Goal: Information Seeking & Learning: Learn about a topic

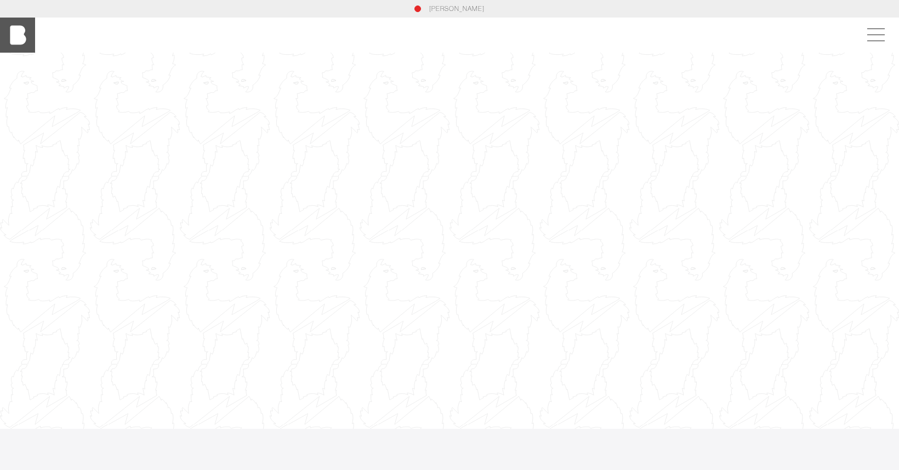
click at [11, 35] on img at bounding box center [17, 35] width 35 height 35
click at [16, 35] on img at bounding box center [17, 35] width 35 height 35
click at [873, 35] on span at bounding box center [876, 35] width 18 height 1
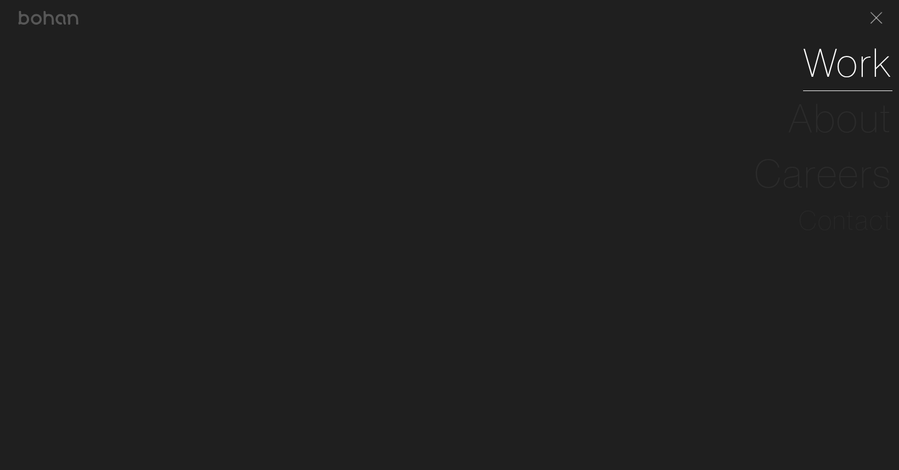
click at [851, 75] on link "Work" at bounding box center [847, 62] width 89 height 55
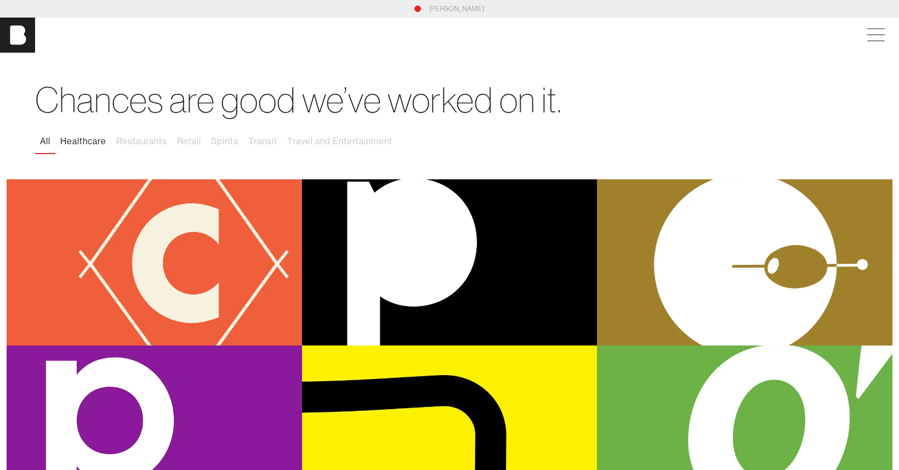
click at [109, 140] on button "Healthcare" at bounding box center [83, 141] width 56 height 23
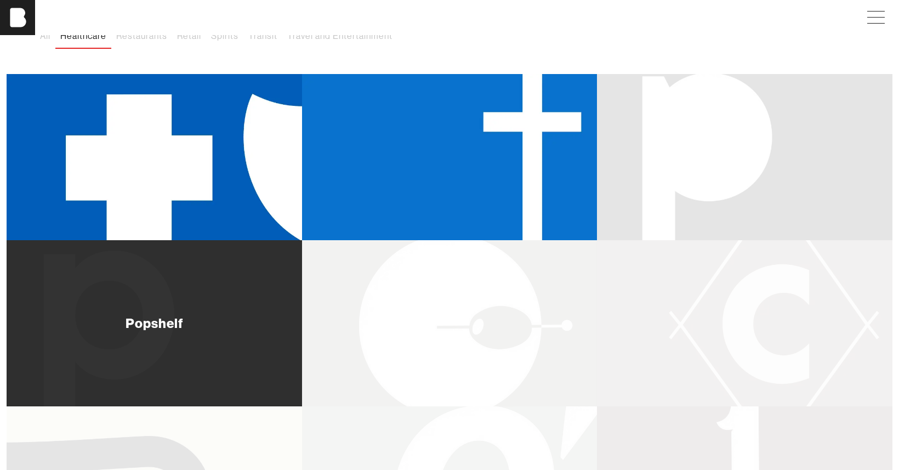
scroll to position [20, 0]
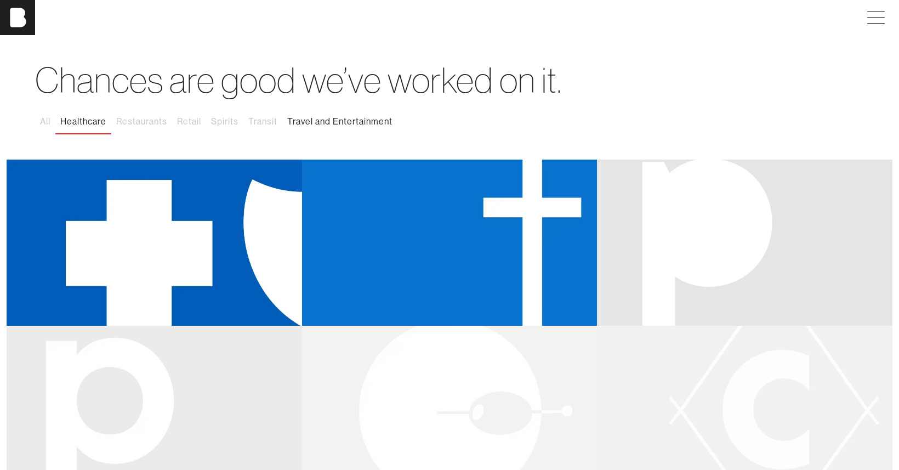
click at [329, 118] on button "Travel and Entertainment" at bounding box center [339, 121] width 115 height 23
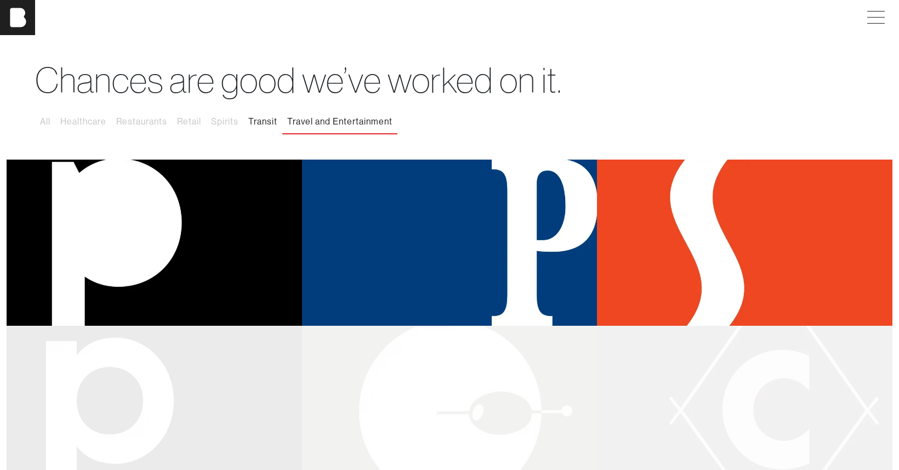
click at [275, 122] on button "Transit" at bounding box center [262, 121] width 39 height 23
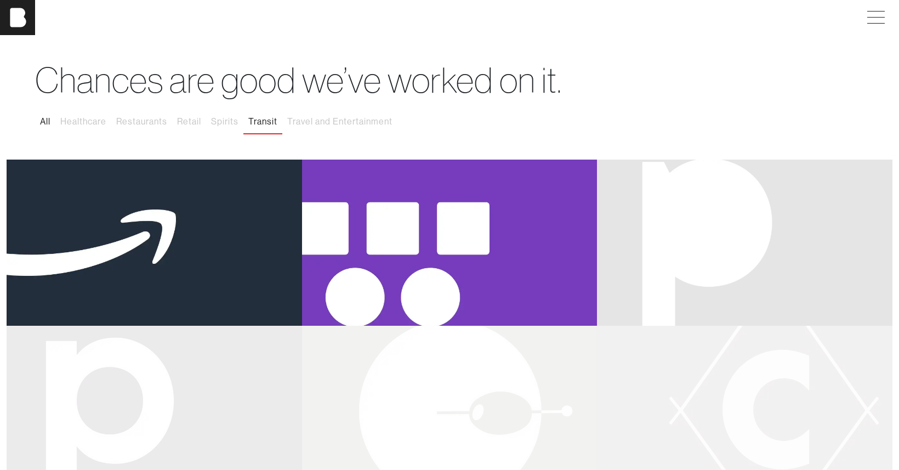
click at [41, 119] on button "All" at bounding box center [45, 121] width 20 height 23
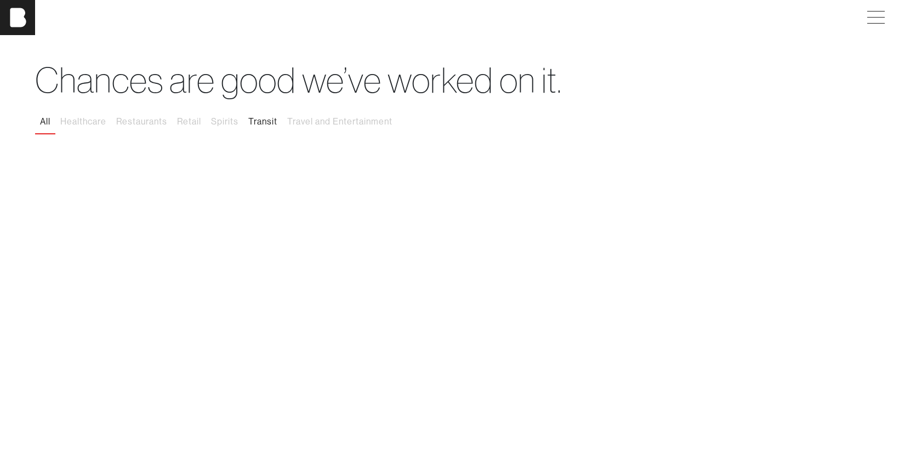
click at [261, 122] on button "Transit" at bounding box center [262, 121] width 39 height 23
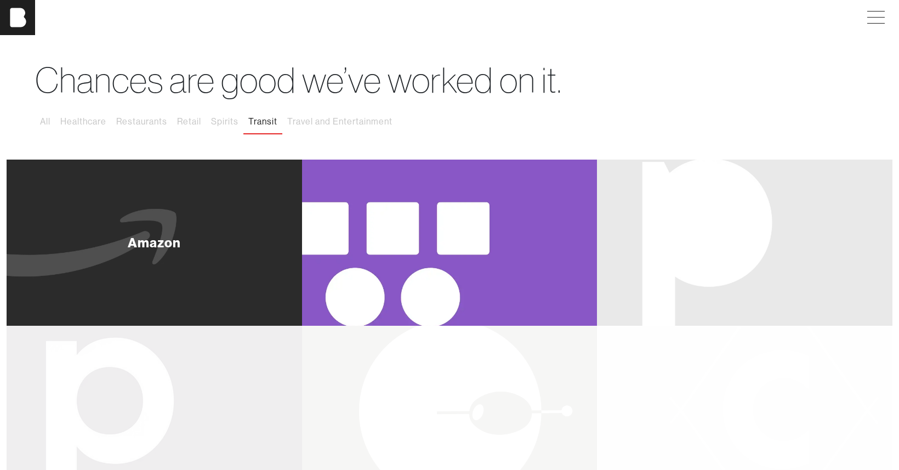
click at [223, 214] on div "Amazon" at bounding box center [154, 243] width 295 height 166
